Goal: Task Accomplishment & Management: Use online tool/utility

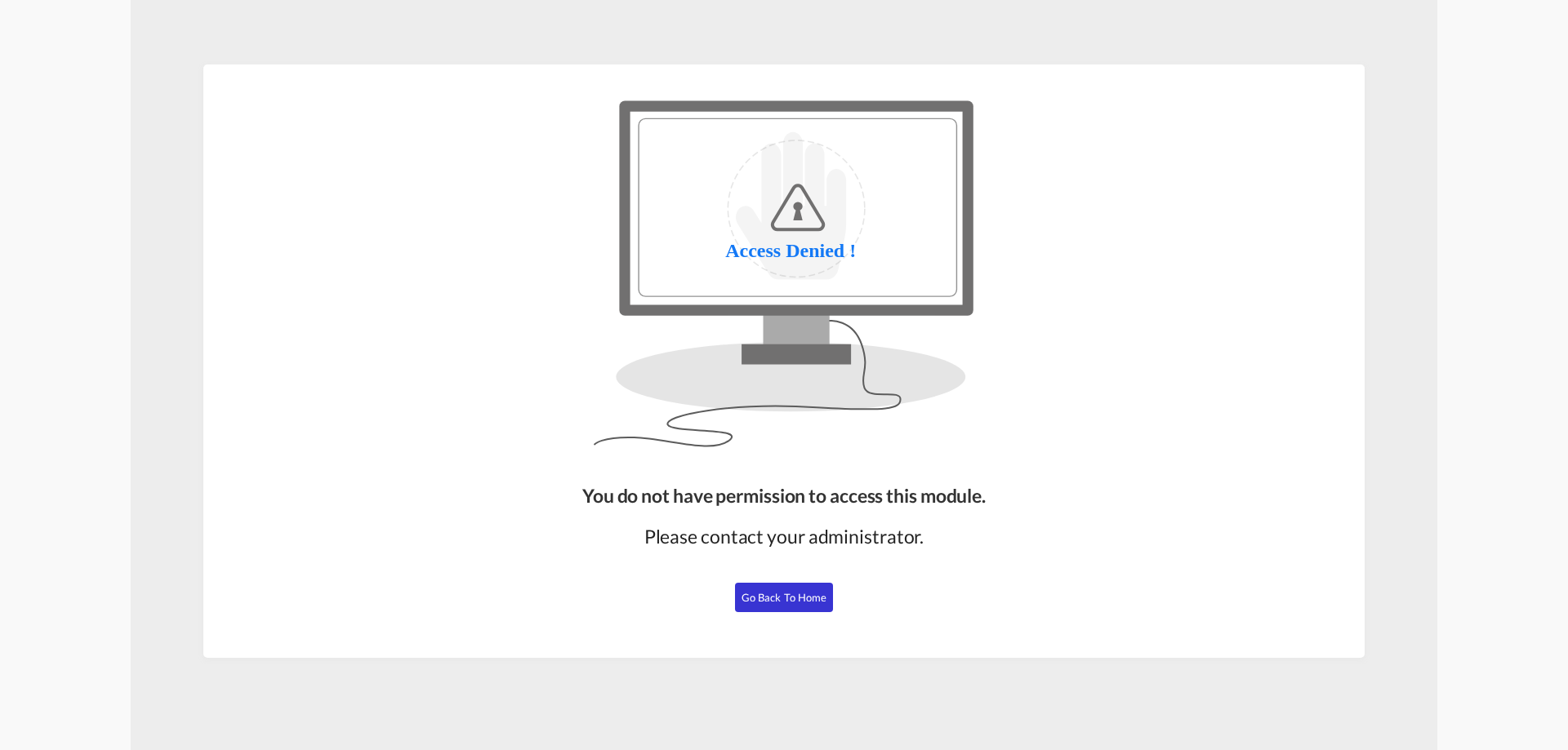
click at [788, 597] on span "Go Back to Home" at bounding box center [784, 597] width 85 height 13
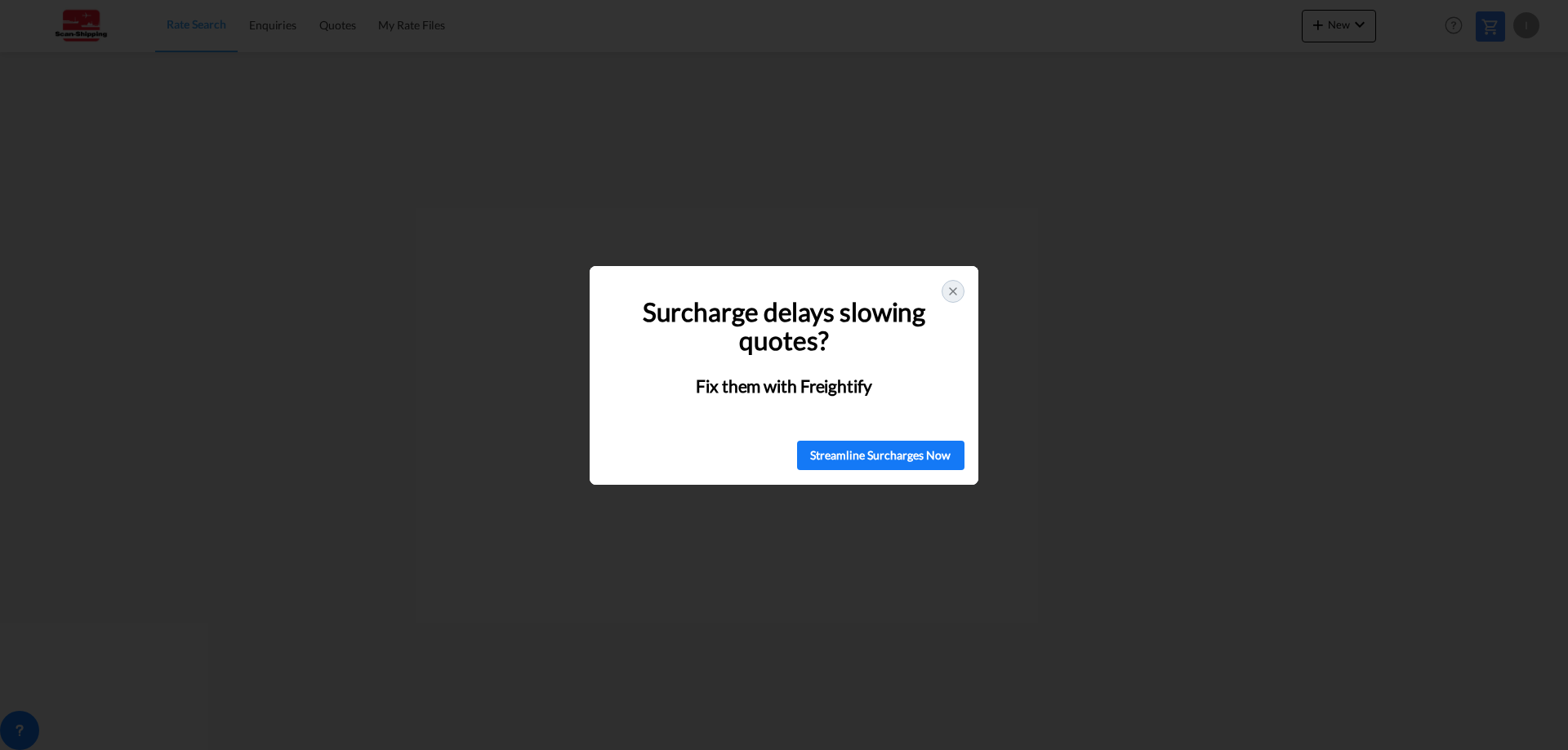
click at [953, 290] on icon at bounding box center [952, 291] width 13 height 13
